Goal: Find specific page/section: Find specific page/section

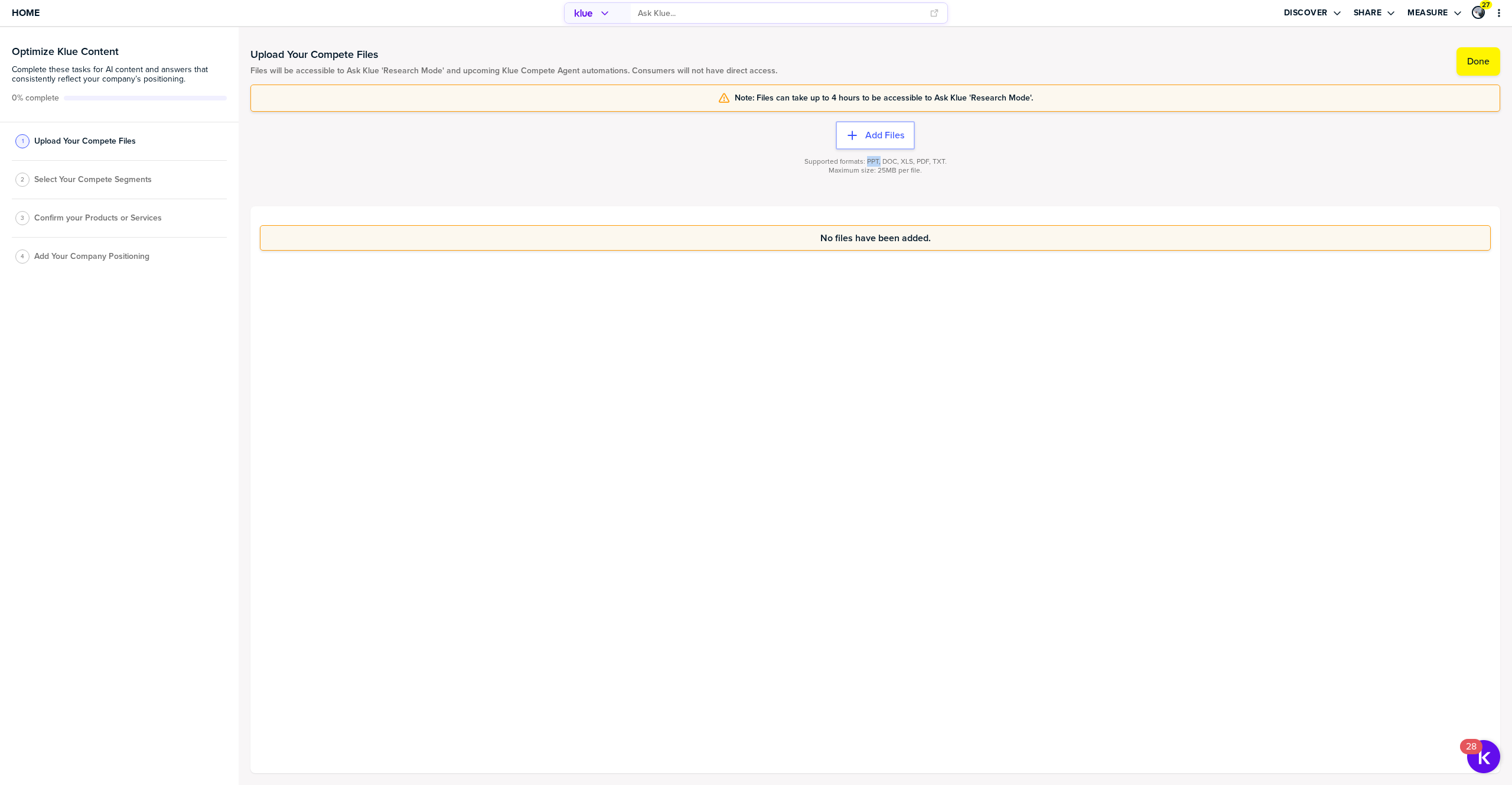
drag, startPoint x: 865, startPoint y: 163, endPoint x: 879, endPoint y: 163, distance: 14.0
click at [879, 163] on span "Supported formats: PPT, DOC, XLS, PDF, TXT." at bounding box center [875, 161] width 142 height 9
drag, startPoint x: 881, startPoint y: 162, endPoint x: 897, endPoint y: 162, distance: 16.0
click at [897, 162] on span "Supported formats: PPT, DOC, XLS, PDF, TXT." at bounding box center [875, 161] width 142 height 9
drag, startPoint x: 901, startPoint y: 162, endPoint x: 915, endPoint y: 162, distance: 14.0
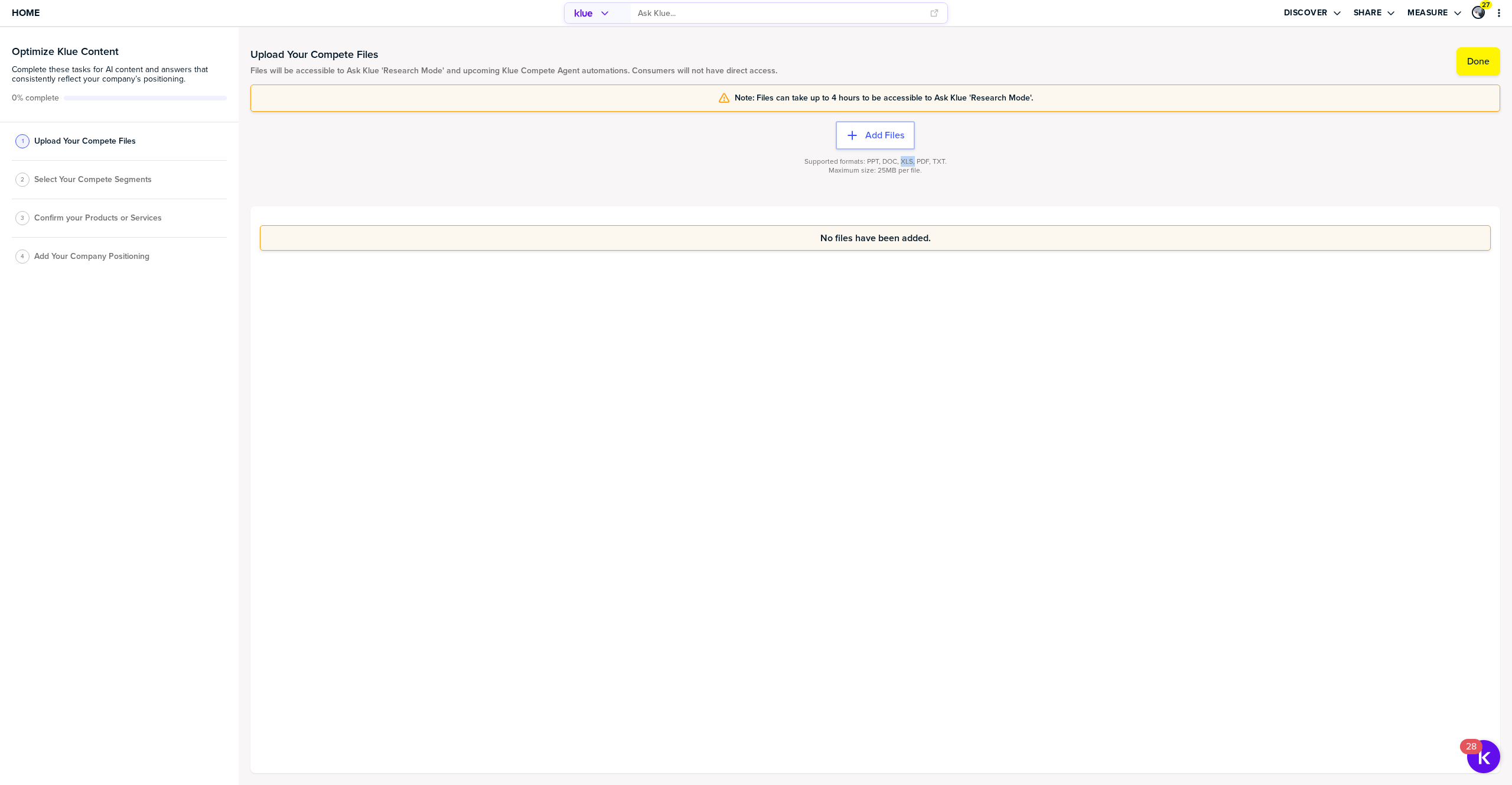
click at [915, 162] on span "Supported formats: PPT, DOC, XLS, PDF, TXT." at bounding box center [875, 161] width 142 height 9
drag, startPoint x: 931, startPoint y: 162, endPoint x: 951, endPoint y: 162, distance: 20.0
click at [951, 162] on div "Supported formats: PPT, DOC, XLS, PDF, TXT. Maximum size: 25MB per file." at bounding box center [875, 172] width 1250 height 47
click at [32, 9] on span "Home" at bounding box center [26, 13] width 28 height 10
